Goal: Information Seeking & Learning: Find specific fact

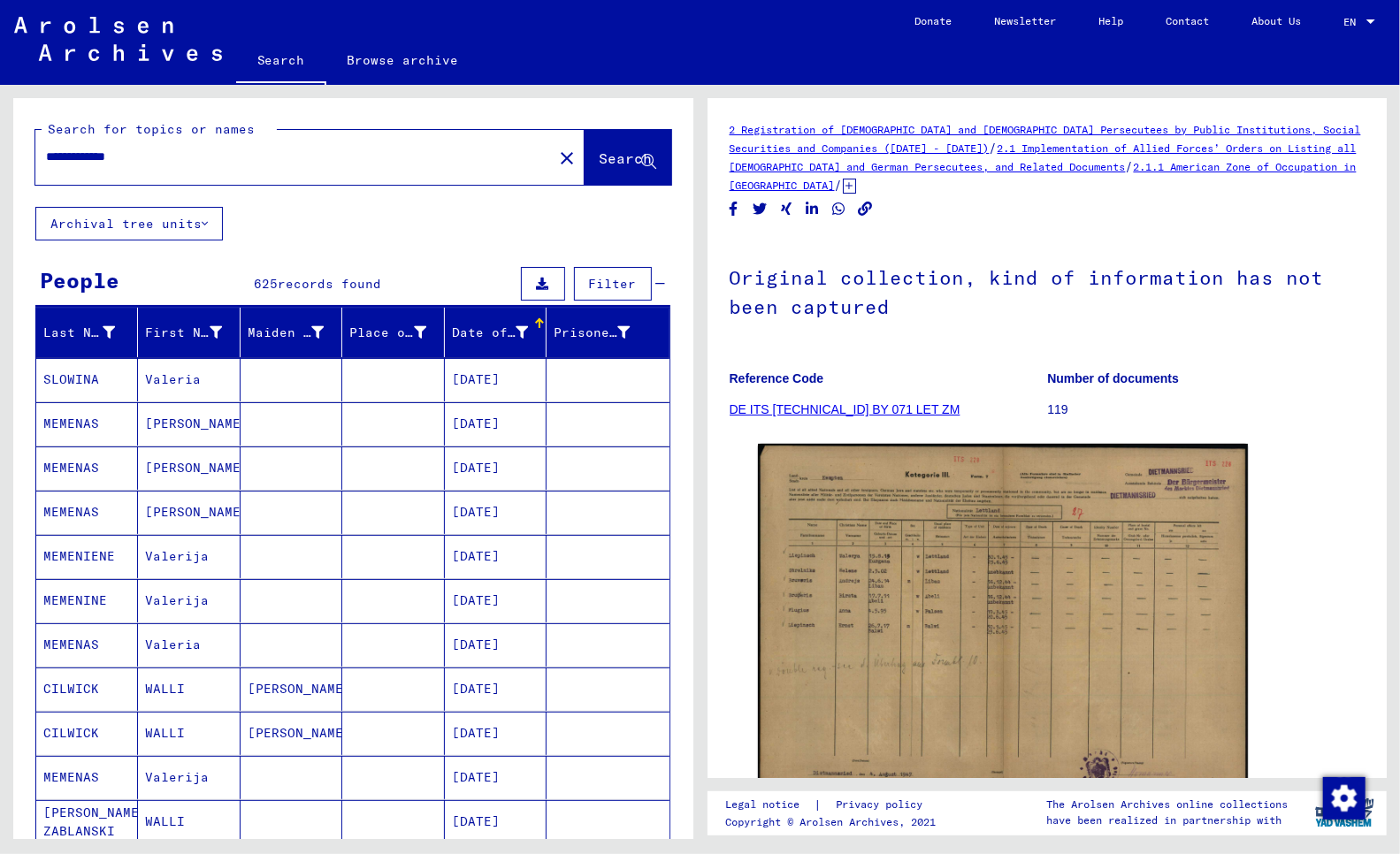
scroll to position [657, 0]
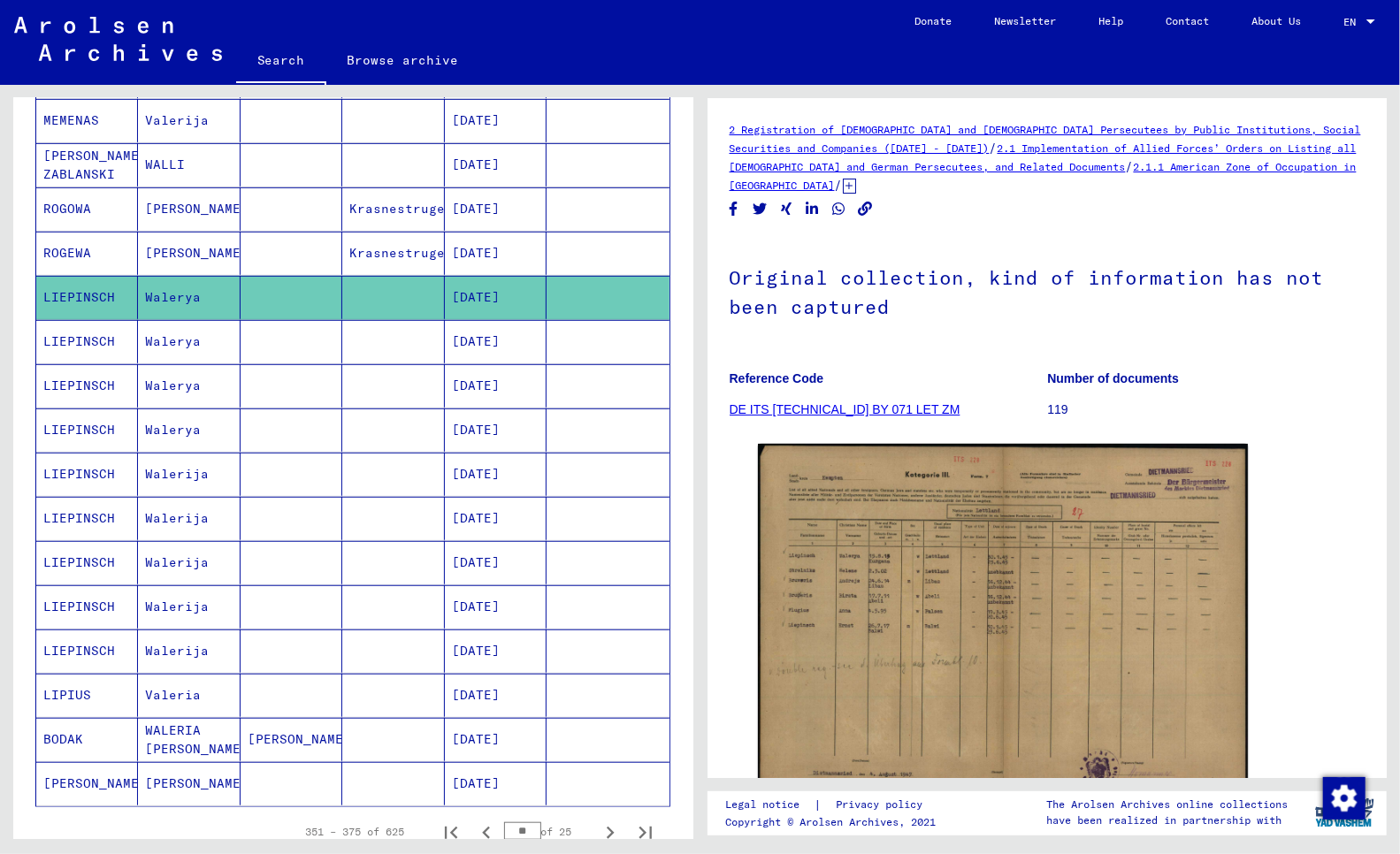
click at [1265, 404] on p "119" at bounding box center [1207, 410] width 318 height 19
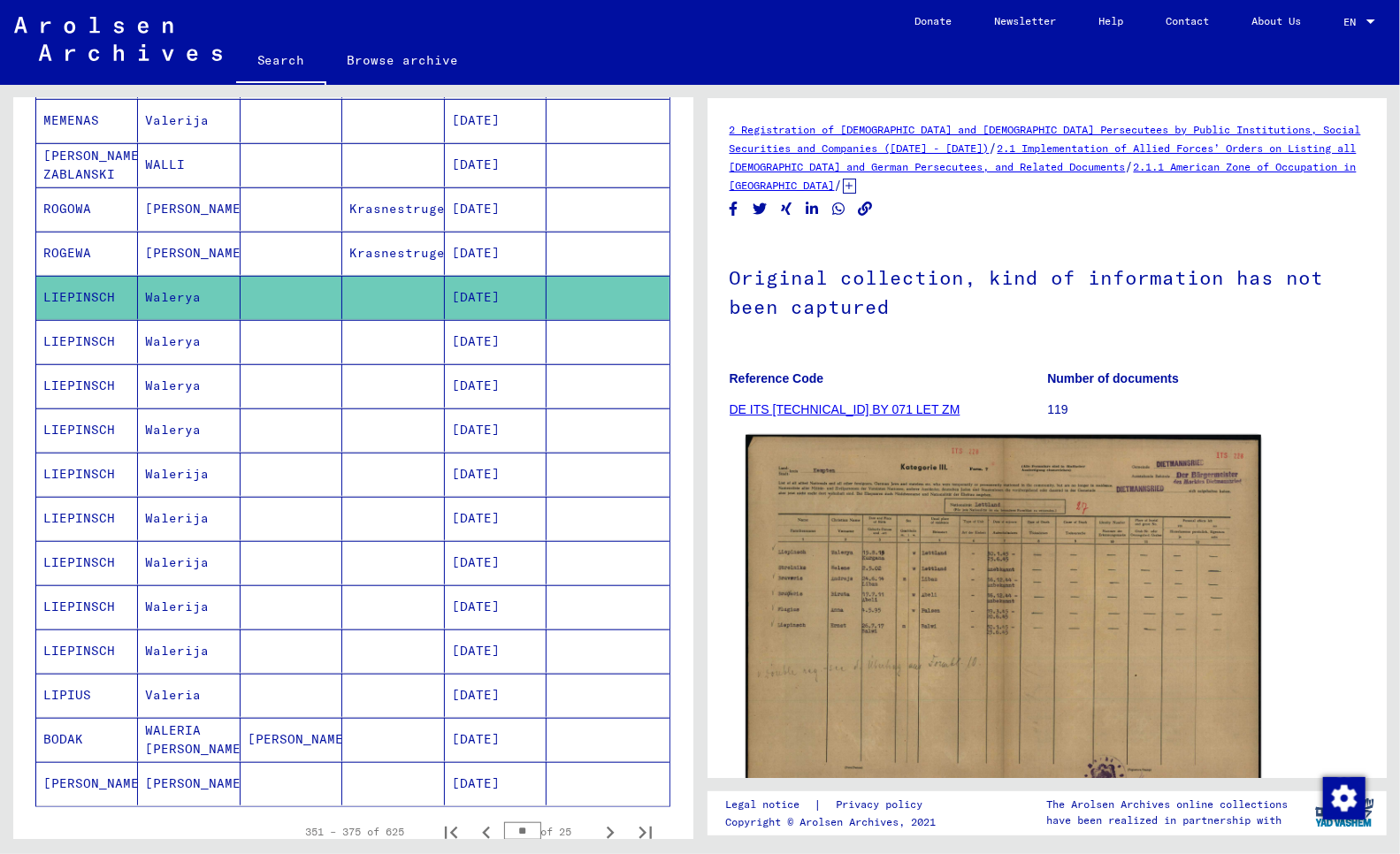
click at [890, 619] on img at bounding box center [1003, 618] width 515 height 366
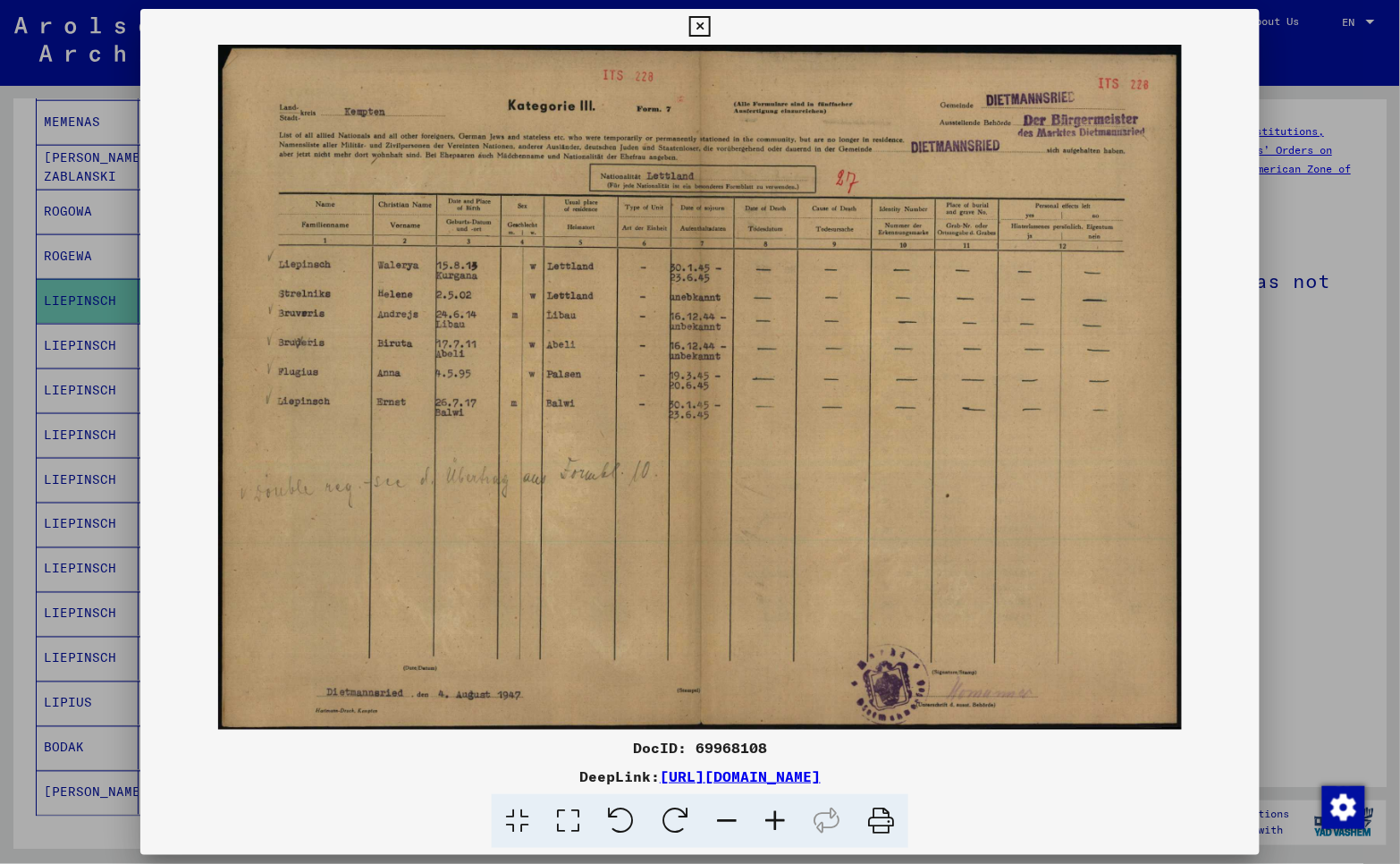
click at [415, 431] on img at bounding box center [700, 388] width 1120 height 685
click at [1312, 458] on div at bounding box center [700, 432] width 1400 height 864
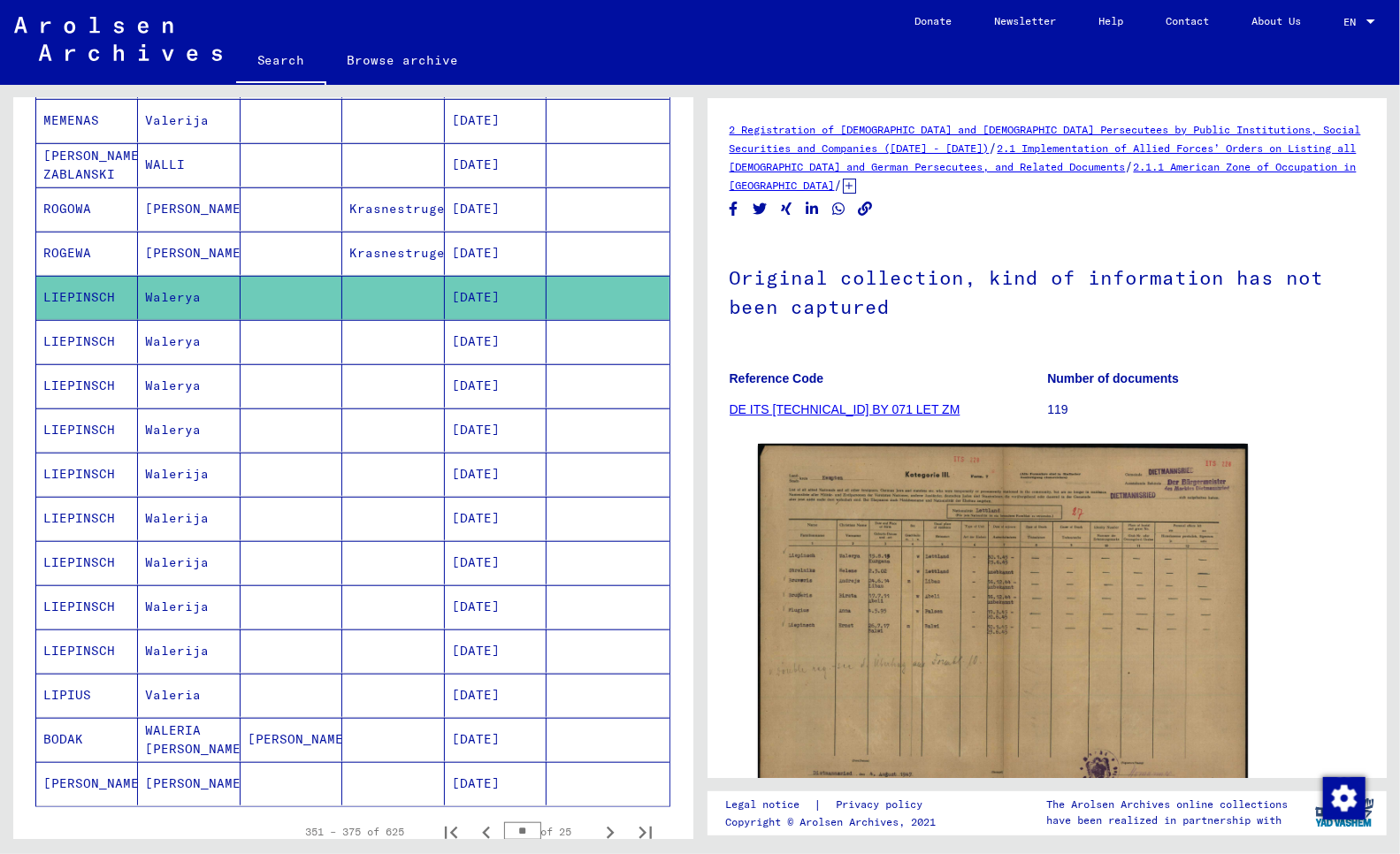
click at [77, 345] on mat-cell "LIEPINSCH" at bounding box center [87, 341] width 102 height 43
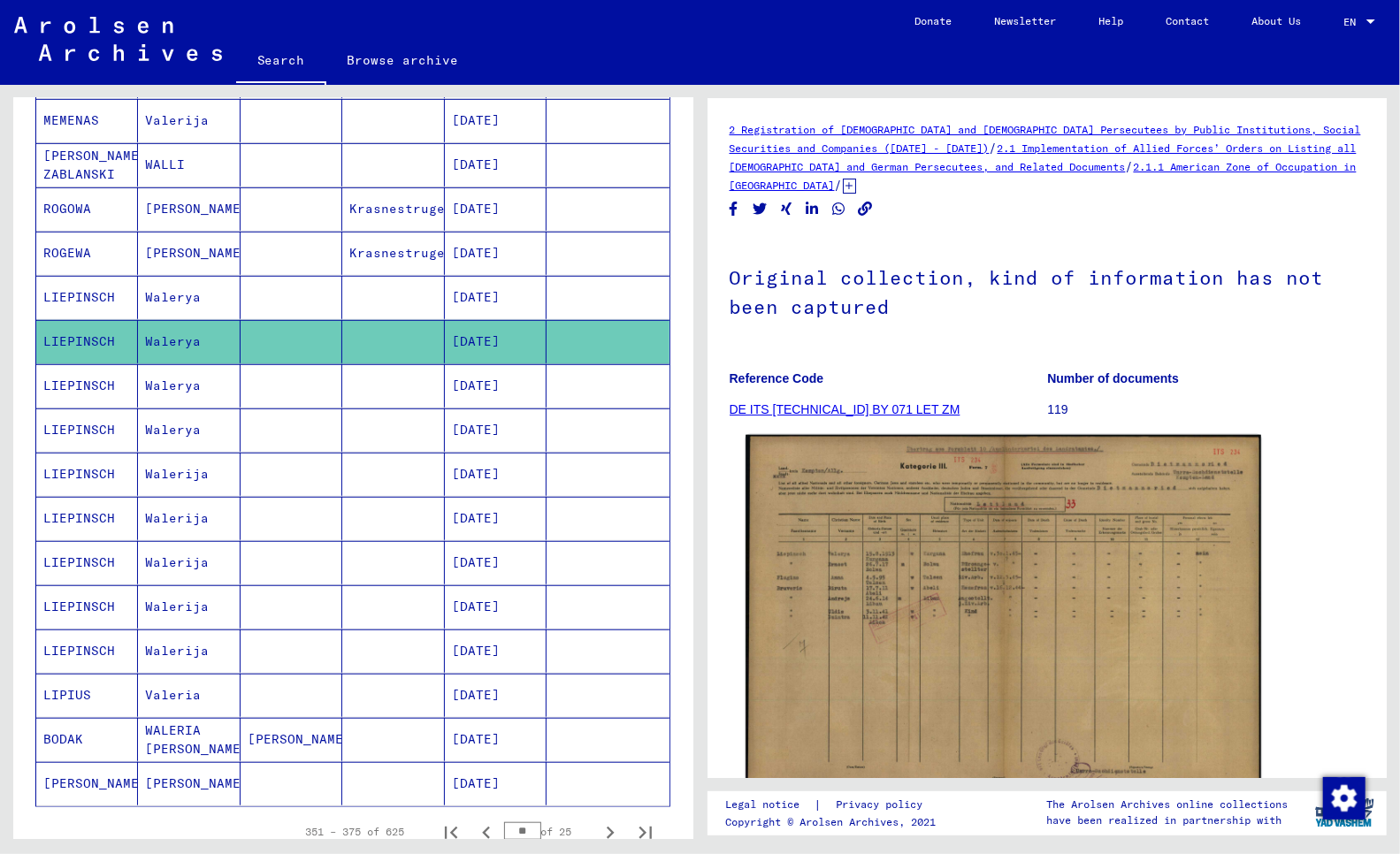
click at [956, 614] on img at bounding box center [1003, 618] width 515 height 366
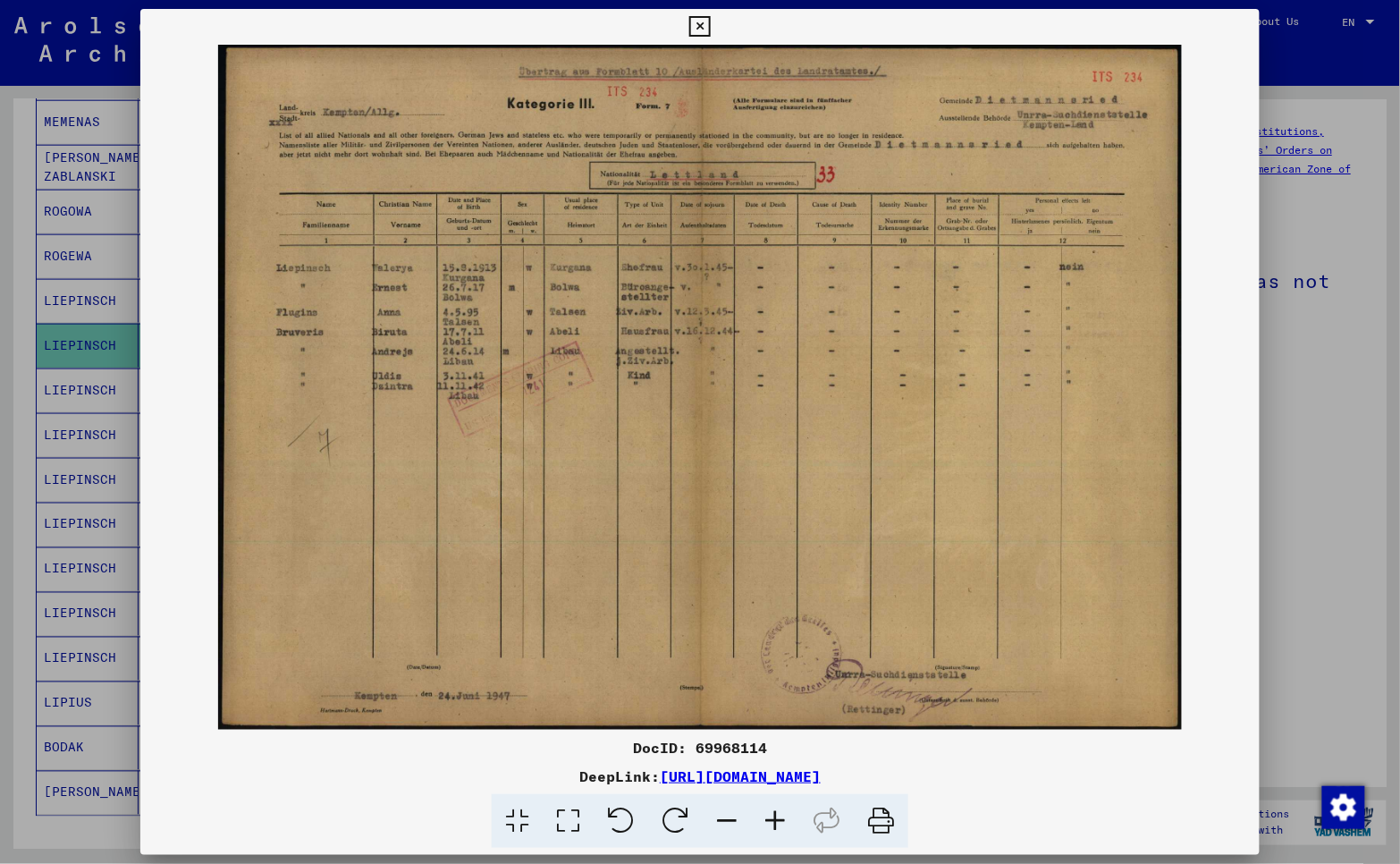
click at [51, 408] on div at bounding box center [700, 432] width 1400 height 864
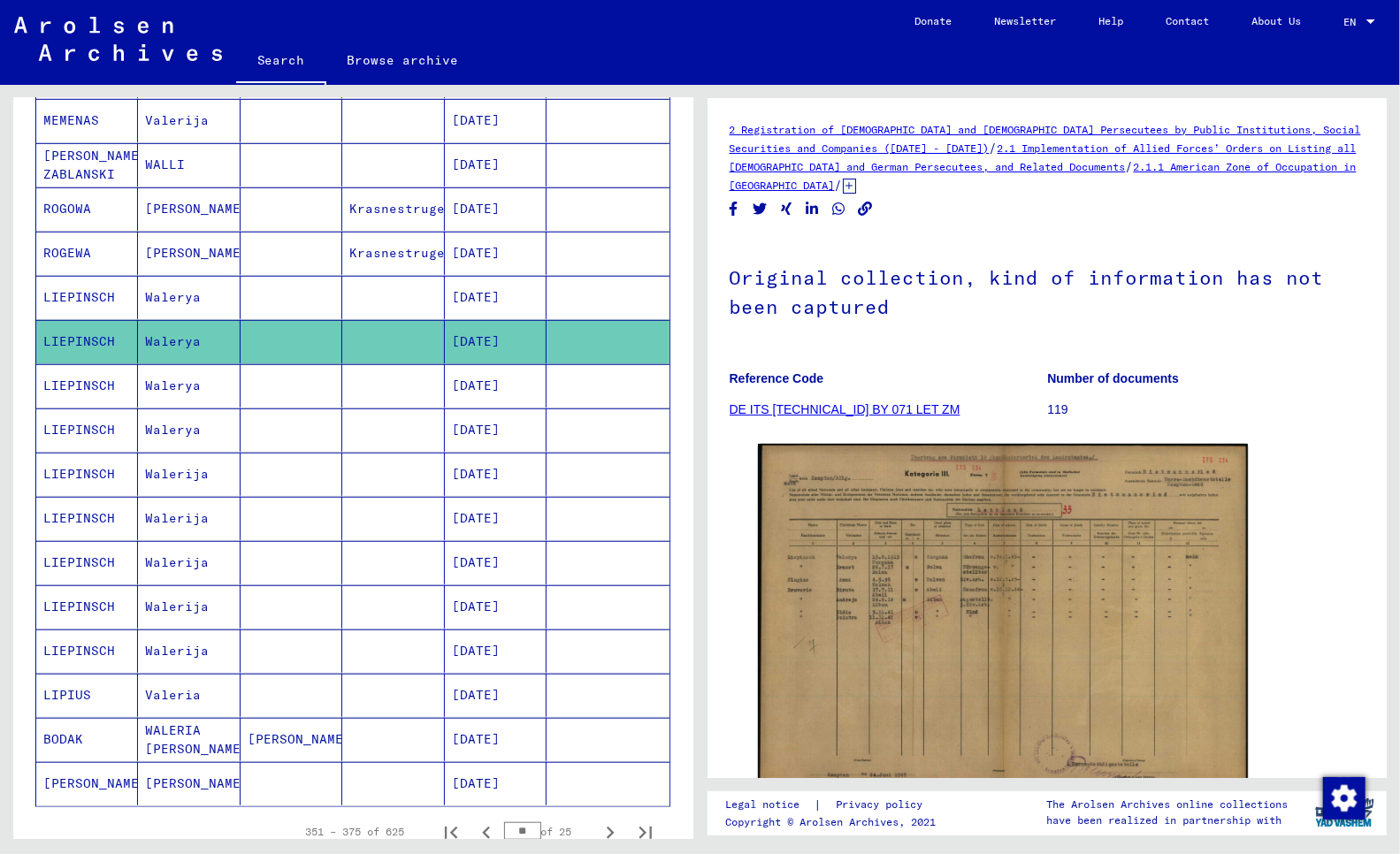
click at [78, 393] on mat-cell "LIEPINSCH" at bounding box center [87, 386] width 102 height 43
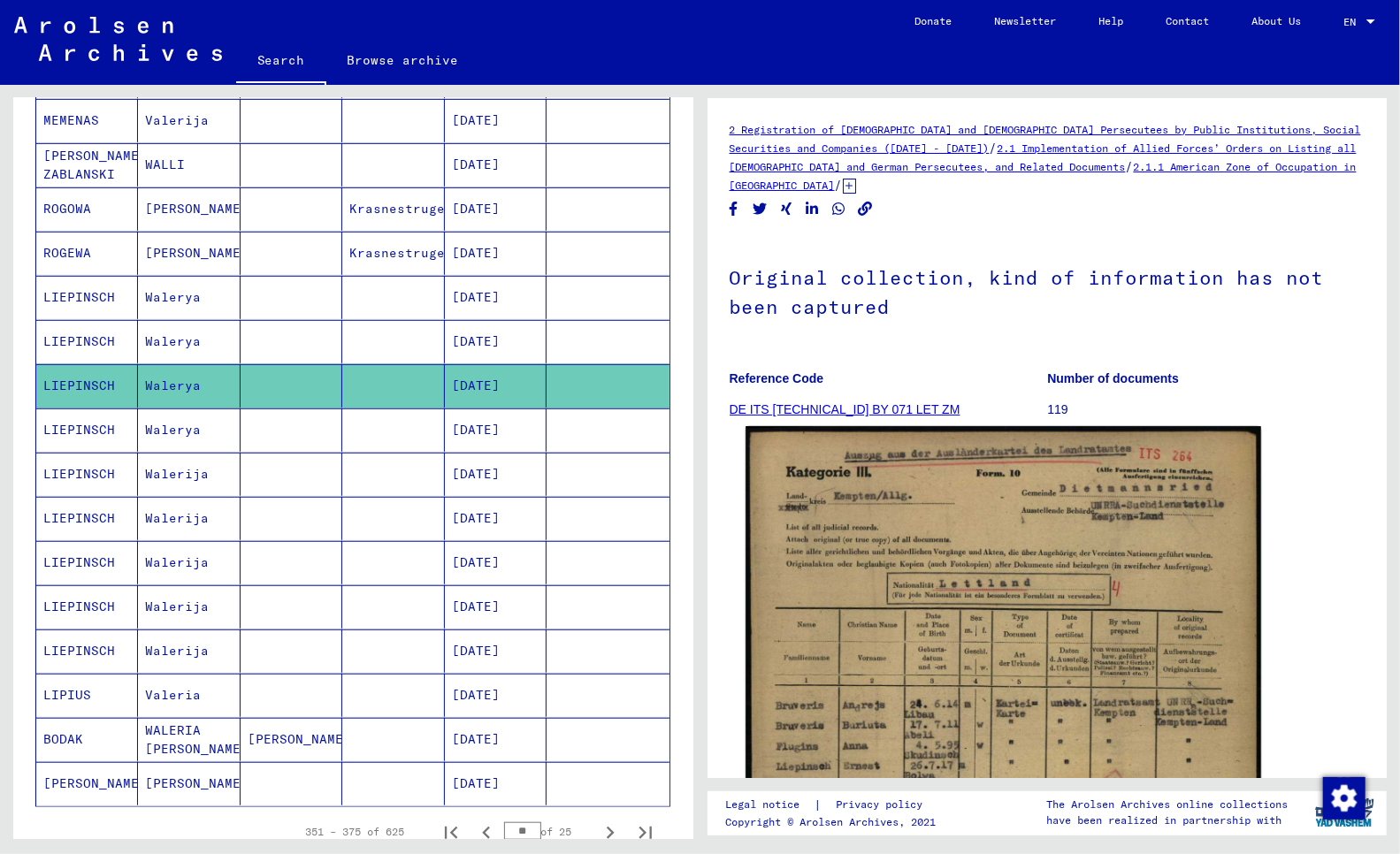
click at [971, 596] on img at bounding box center [1003, 787] width 515 height 723
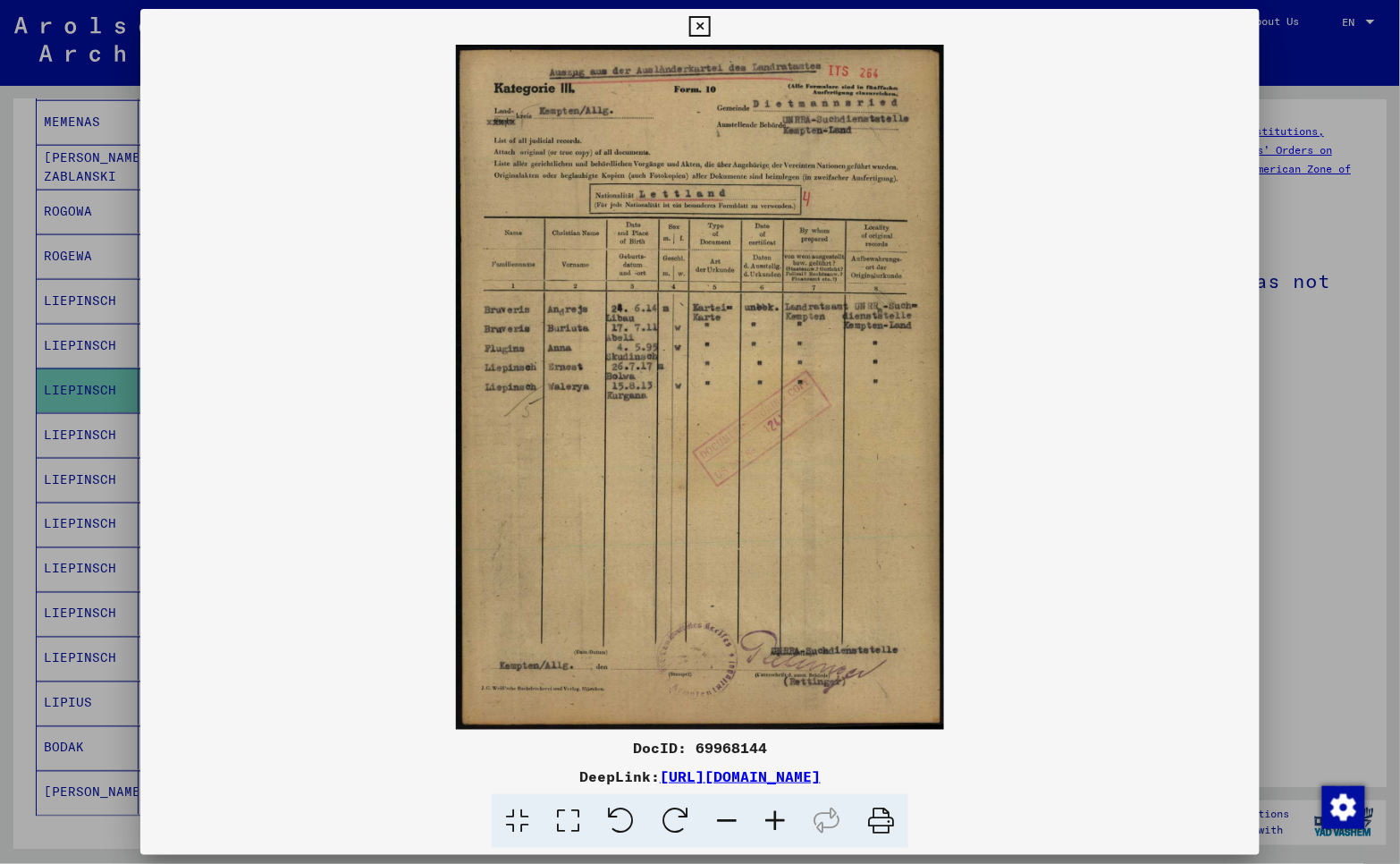
drag, startPoint x: 67, startPoint y: 432, endPoint x: 79, endPoint y: 441, distance: 15.0
click at [67, 435] on div at bounding box center [700, 432] width 1400 height 864
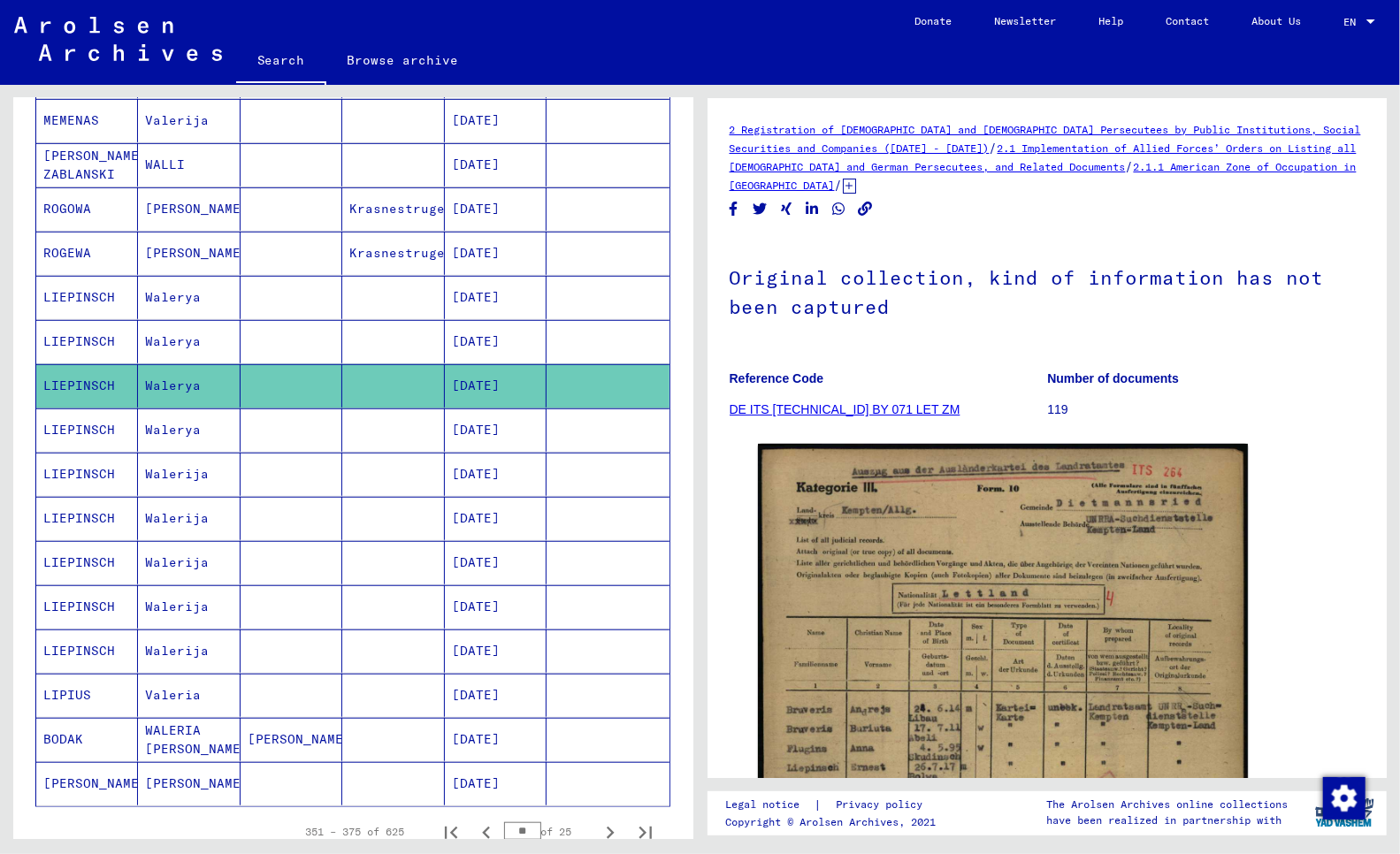
click at [68, 430] on mat-cell "LIEPINSCH" at bounding box center [87, 430] width 102 height 43
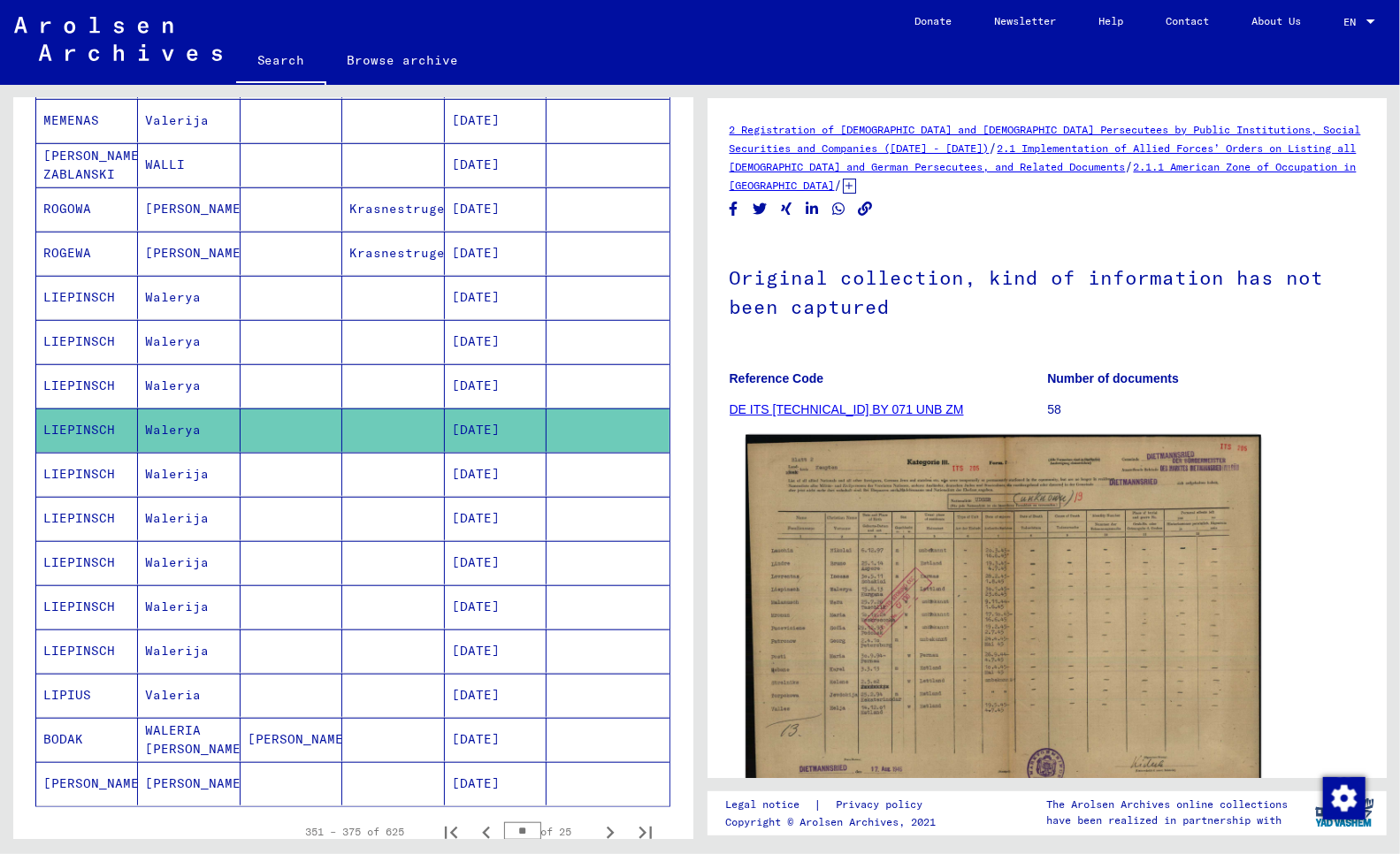
click at [870, 647] on img at bounding box center [1003, 620] width 515 height 369
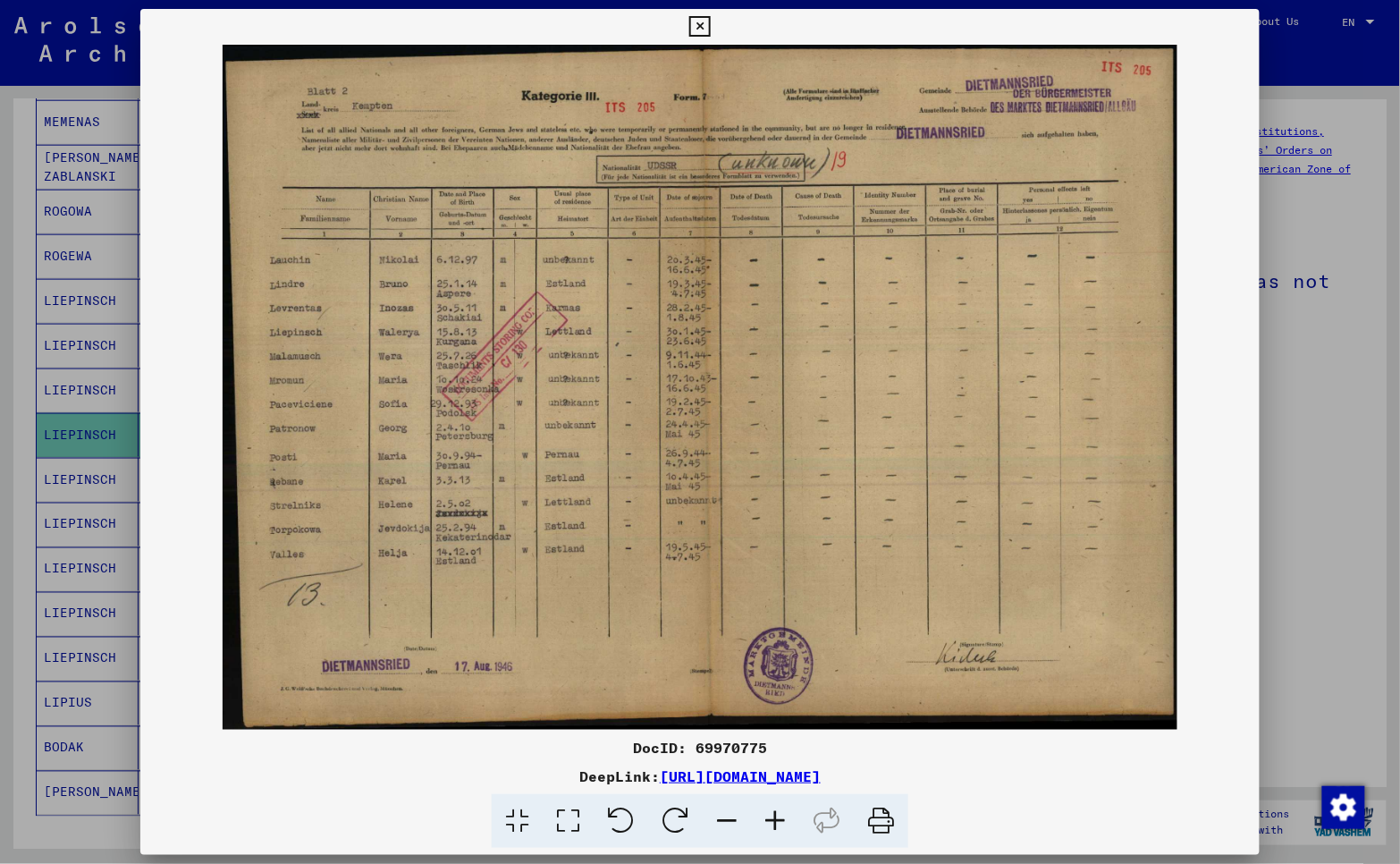
click at [55, 478] on div at bounding box center [700, 432] width 1400 height 864
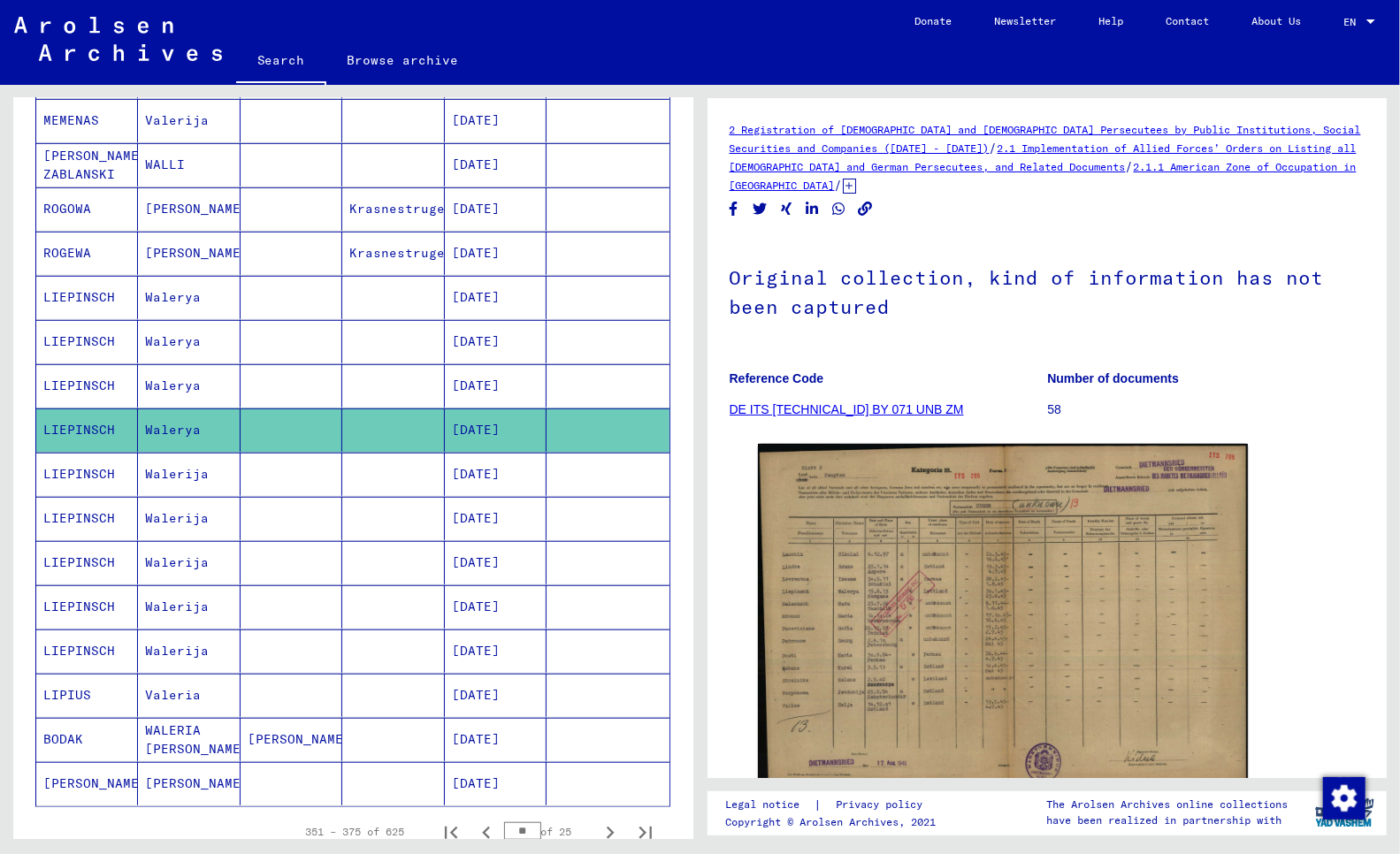
click at [89, 474] on mat-cell "LIEPINSCH" at bounding box center [87, 474] width 102 height 43
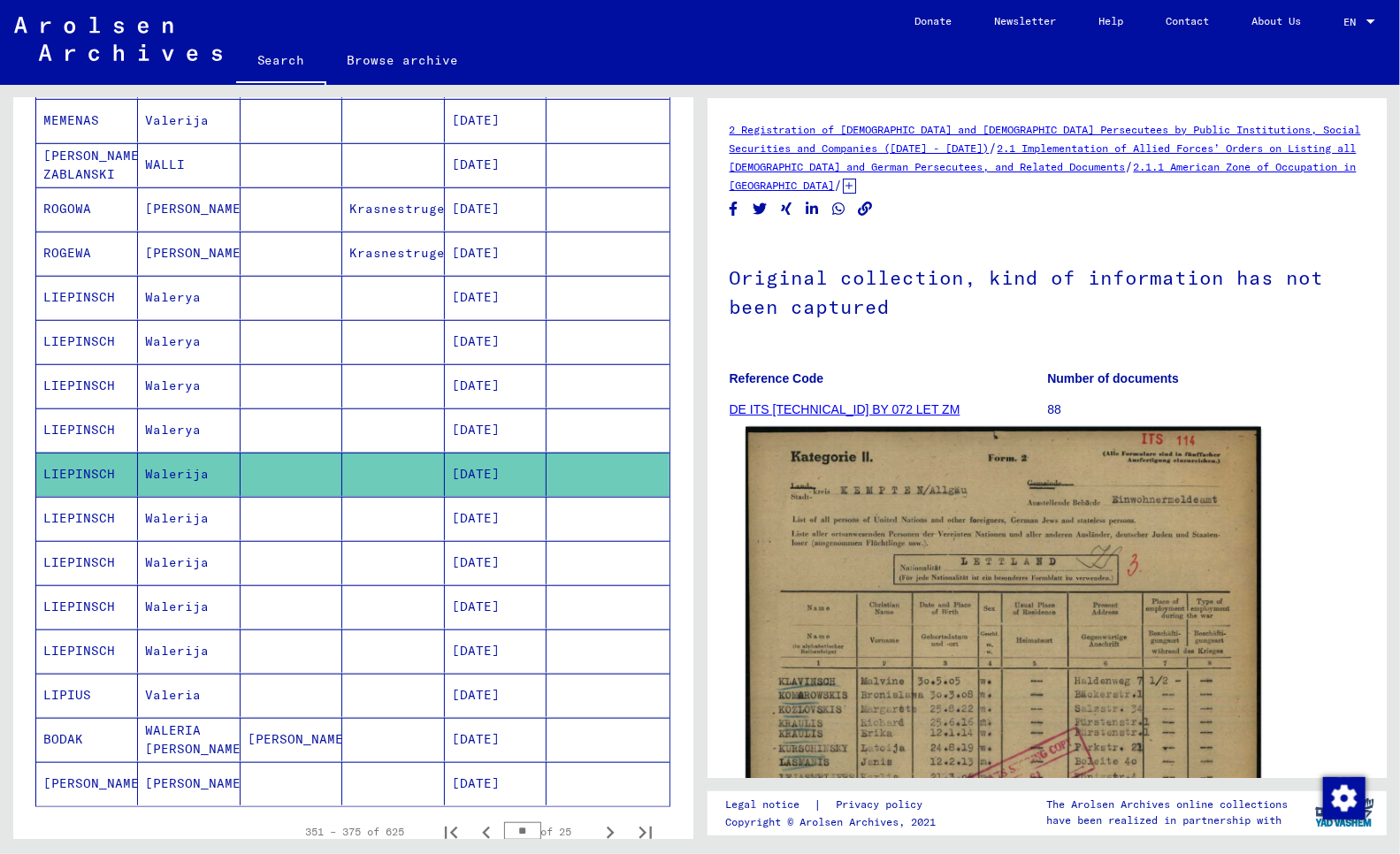
click at [991, 663] on img at bounding box center [1003, 780] width 515 height 705
